Goal: Navigation & Orientation: Find specific page/section

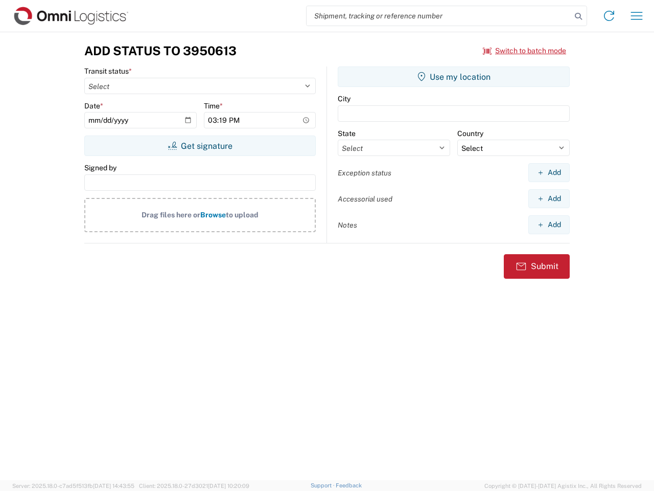
click at [439, 16] on input "search" at bounding box center [439, 15] width 265 height 19
click at [579, 16] on icon at bounding box center [579, 16] width 14 height 14
click at [609, 16] on icon at bounding box center [609, 16] width 16 height 16
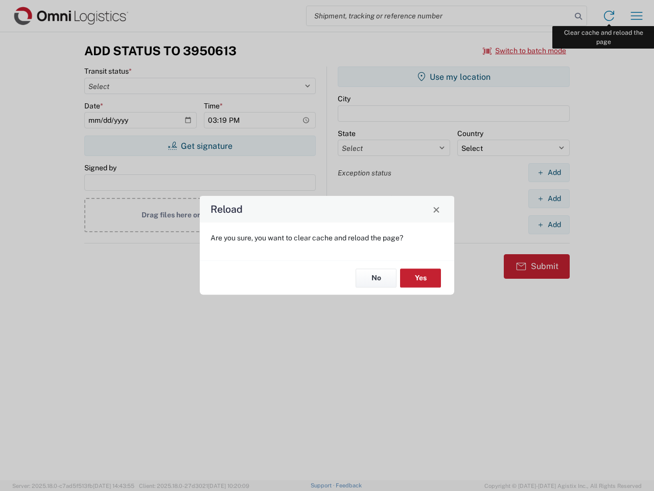
click at [637, 16] on div "Reload Are you sure, you want to clear cache and reload the page? No Yes" at bounding box center [327, 245] width 654 height 491
click at [525, 51] on div "Reload Are you sure, you want to clear cache and reload the page? No Yes" at bounding box center [327, 245] width 654 height 491
click at [200, 146] on div "Reload Are you sure, you want to clear cache and reload the page? No Yes" at bounding box center [327, 245] width 654 height 491
click at [454, 77] on div "Reload Are you sure, you want to clear cache and reload the page? No Yes" at bounding box center [327, 245] width 654 height 491
click at [549, 172] on div "Reload Are you sure, you want to clear cache and reload the page? No Yes" at bounding box center [327, 245] width 654 height 491
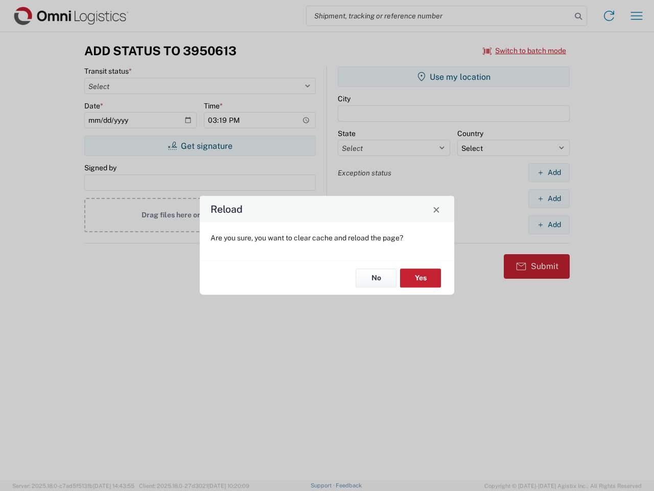
click at [549, 198] on div "Reload Are you sure, you want to clear cache and reload the page? No Yes" at bounding box center [327, 245] width 654 height 491
click at [549, 224] on div "Reload Are you sure, you want to clear cache and reload the page? No Yes" at bounding box center [327, 245] width 654 height 491
